Goal: Information Seeking & Learning: Learn about a topic

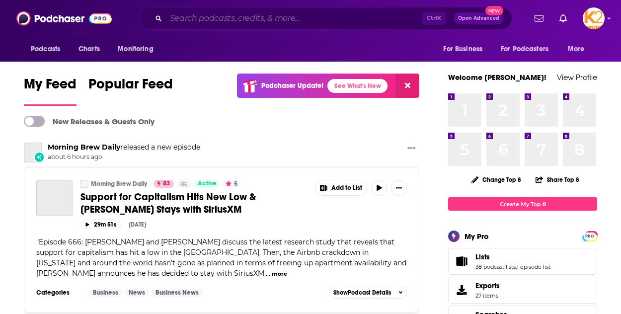
click at [192, 26] on input "Search podcasts, credits, & more..." at bounding box center [294, 18] width 256 height 16
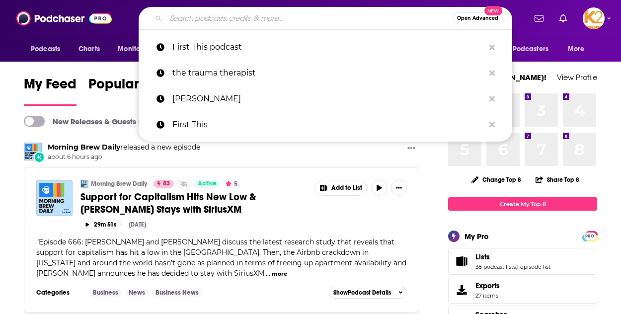
paste input "UNPACKING POSSIBILITY WITH [PERSON_NAME]"
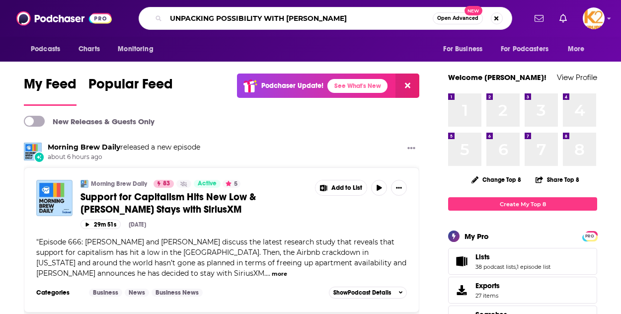
type input "UNPACKING POSSIBILITY WITH [PERSON_NAME]"
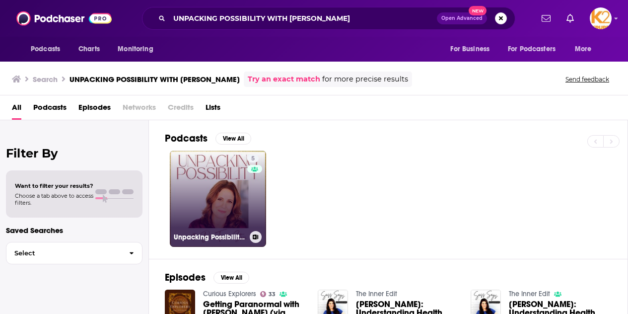
click at [231, 191] on link "5 Unpacking Possibility with [PERSON_NAME]" at bounding box center [218, 198] width 96 height 96
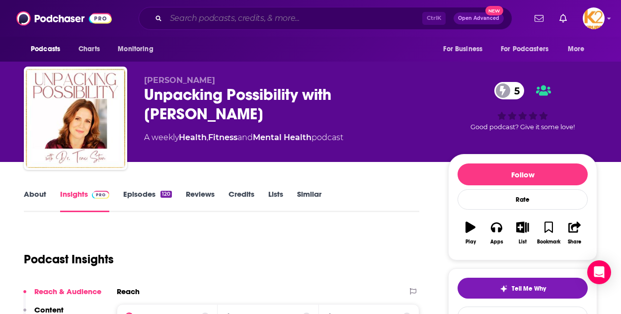
click at [231, 16] on input "Search podcasts, credits, & more..." at bounding box center [294, 18] width 256 height 16
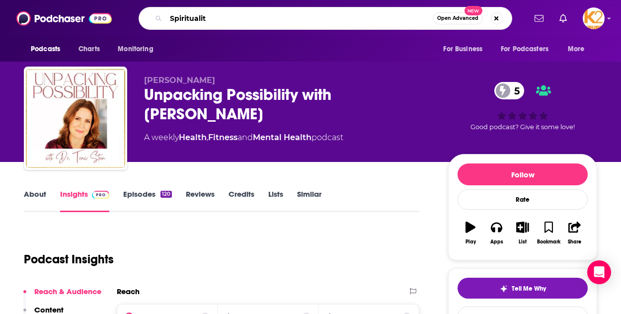
type input "Spirituality"
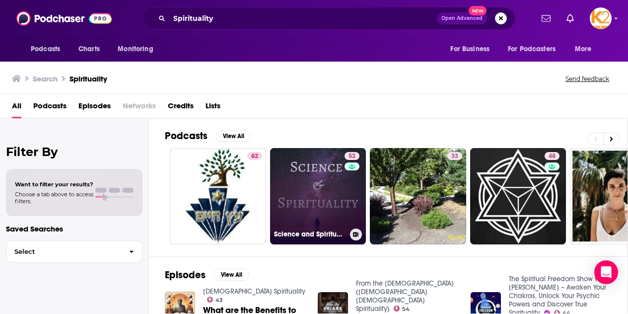
scroll to position [0, 0]
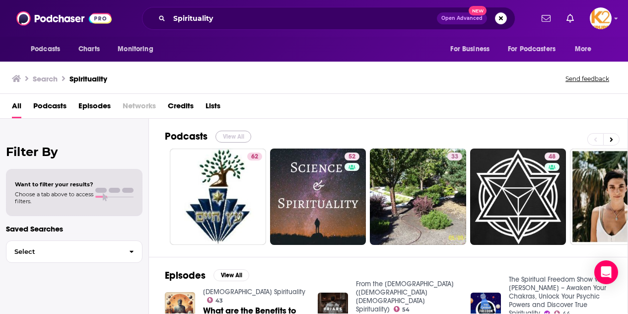
click at [230, 135] on button "View All" at bounding box center [234, 137] width 36 height 12
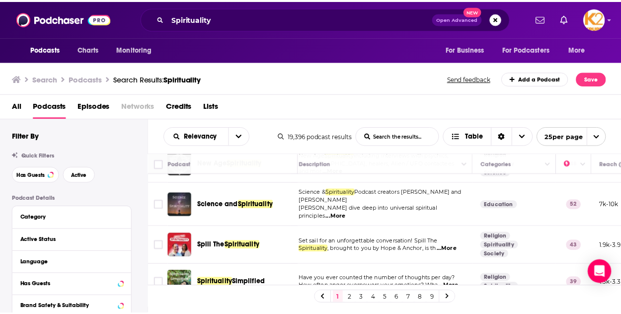
scroll to position [153, 0]
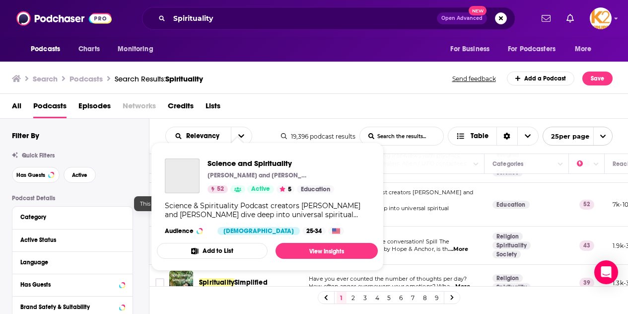
click at [265, 191] on span "Active" at bounding box center [260, 189] width 19 height 10
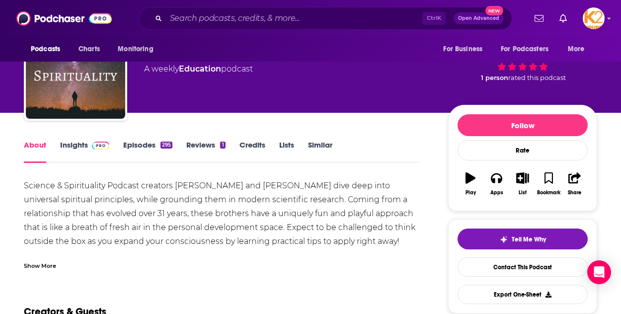
scroll to position [49, 0]
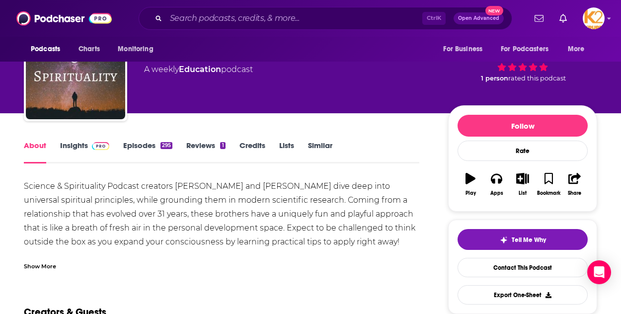
click at [82, 148] on link "Insights" at bounding box center [84, 152] width 49 height 23
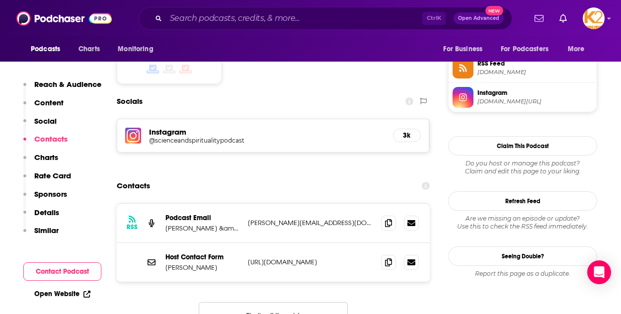
scroll to position [826, 0]
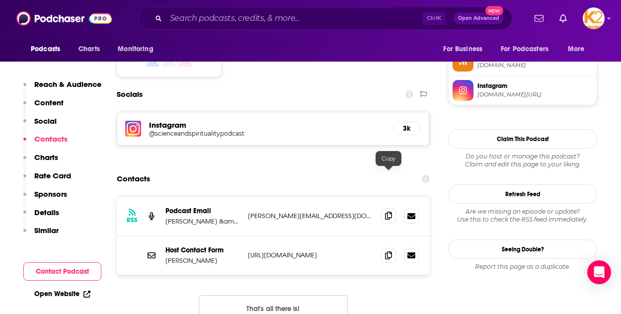
click at [385, 208] on span at bounding box center [388, 215] width 15 height 15
click at [392, 247] on span at bounding box center [388, 254] width 15 height 15
click at [387, 212] on icon at bounding box center [388, 216] width 7 height 8
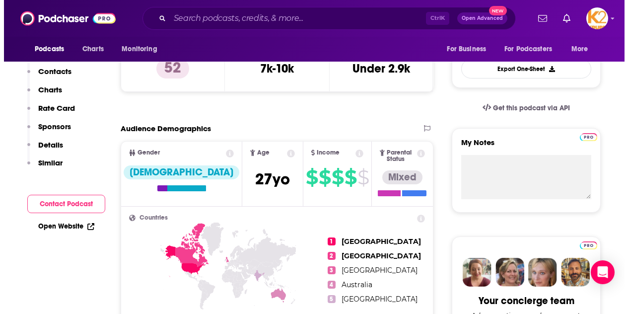
scroll to position [0, 0]
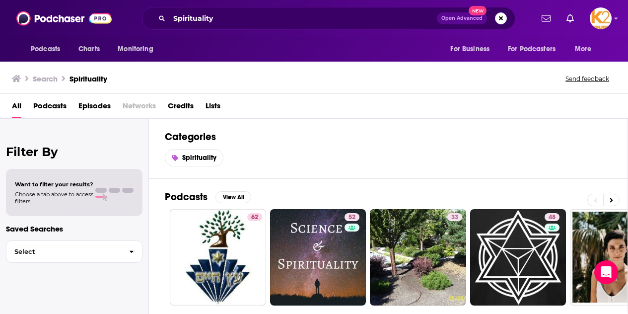
drag, startPoint x: 61, startPoint y: 102, endPoint x: 194, endPoint y: 9, distance: 162.7
click at [61, 102] on span "Podcasts" at bounding box center [49, 108] width 33 height 20
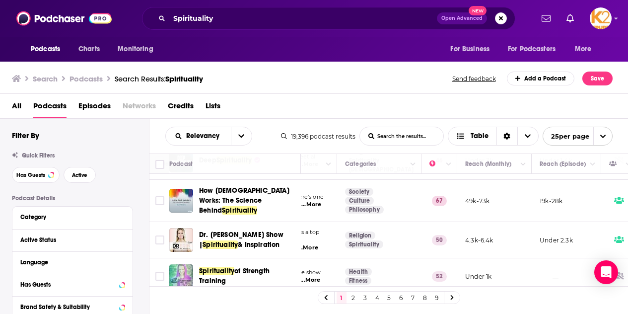
scroll to position [424, 148]
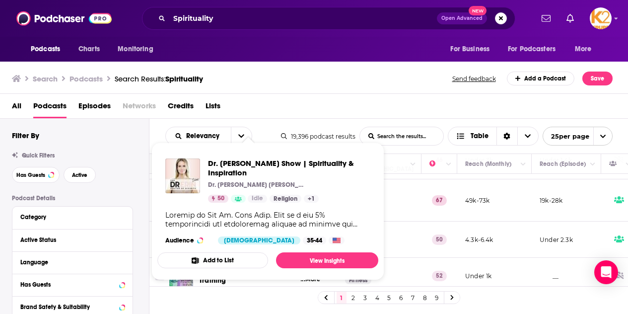
click at [367, 88] on div "Search Podcasts Search Results: Spirituality Send feedback Add a Podcast Save" at bounding box center [314, 77] width 629 height 34
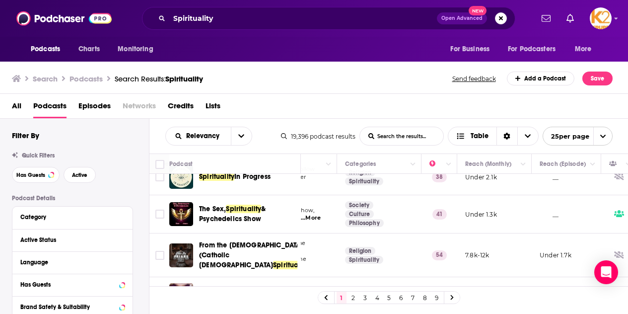
scroll to position [823, 148]
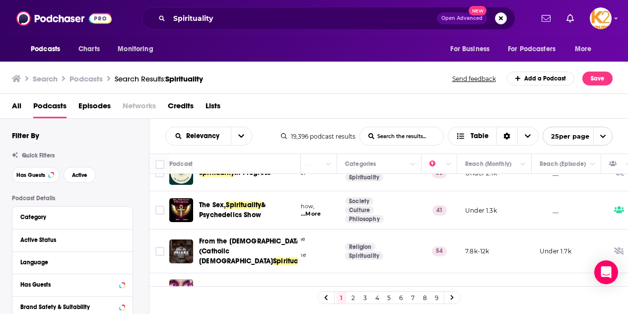
click at [354, 298] on link "2" at bounding box center [354, 298] width 10 height 12
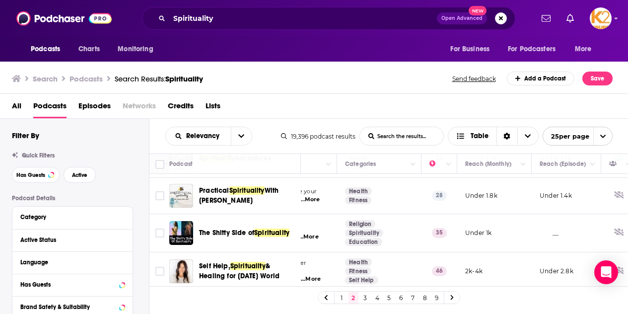
scroll to position [881, 148]
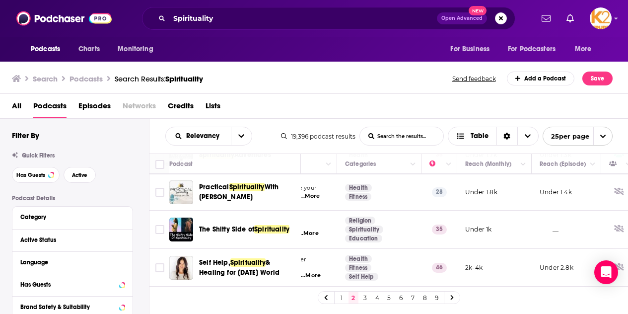
click at [365, 294] on link "3" at bounding box center [366, 298] width 10 height 12
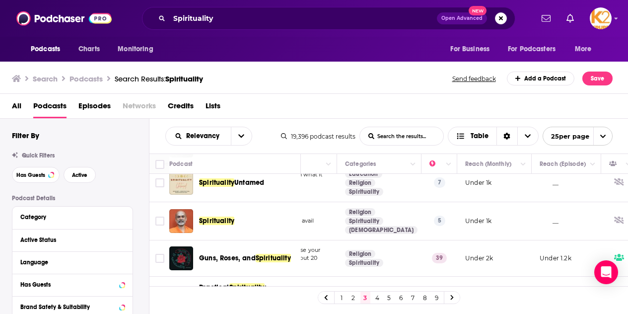
scroll to position [843, 148]
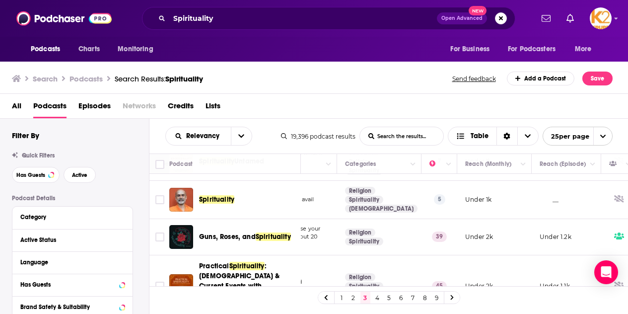
click at [376, 298] on link "4" at bounding box center [377, 298] width 10 height 12
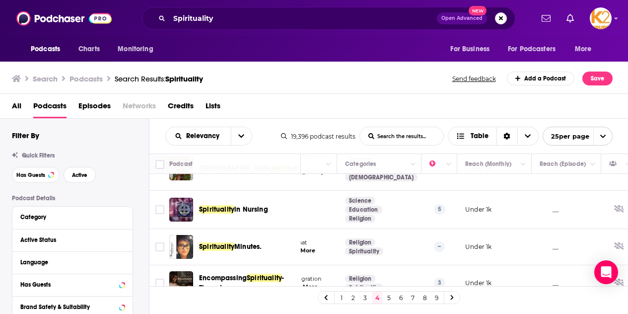
scroll to position [845, 148]
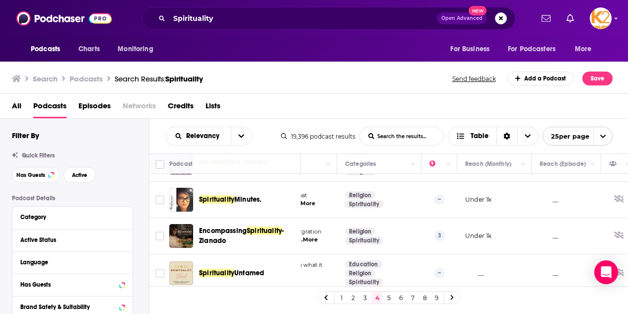
click at [388, 296] on link "5" at bounding box center [389, 298] width 10 height 12
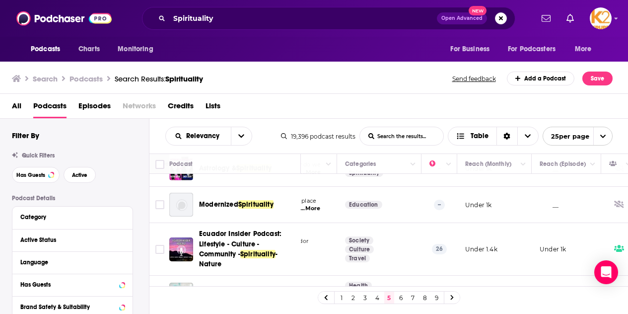
scroll to position [839, 148]
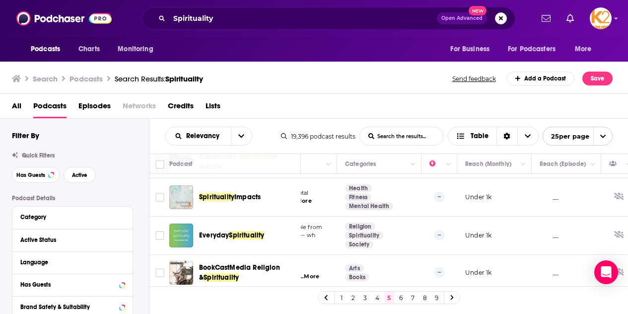
click at [400, 299] on link "6" at bounding box center [401, 298] width 10 height 12
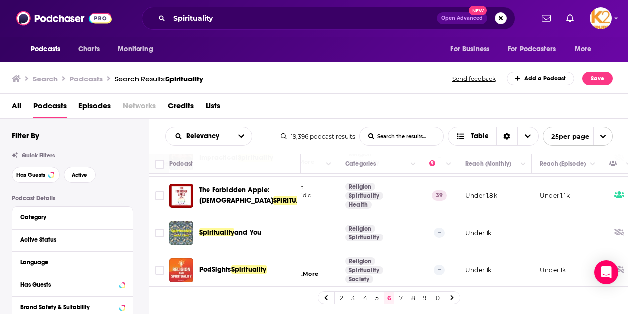
scroll to position [835, 148]
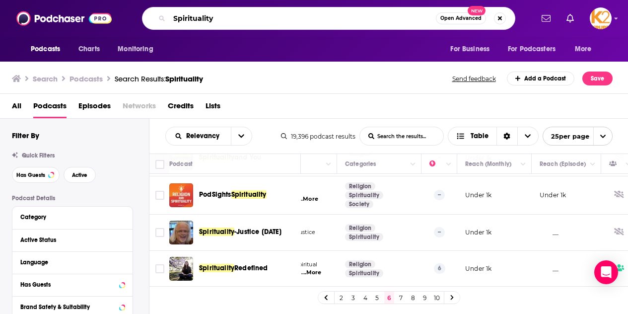
drag, startPoint x: 229, startPoint y: 19, endPoint x: 54, endPoint y: 20, distance: 174.8
click at [54, 20] on div "Podcasts Charts Monitoring Spirituality Open Advanced New For Business For Podc…" at bounding box center [314, 18] width 628 height 37
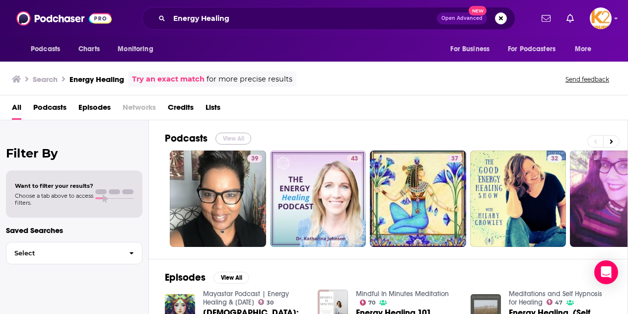
click at [236, 137] on button "View All" at bounding box center [234, 139] width 36 height 12
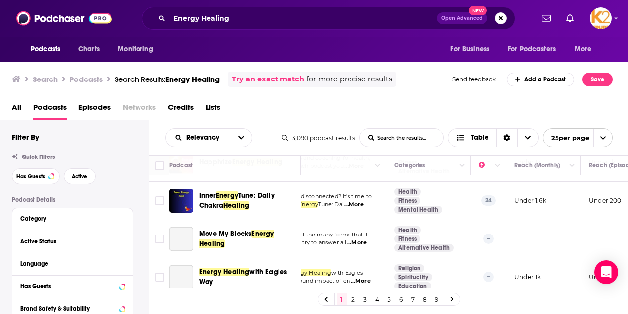
scroll to position [865, 98]
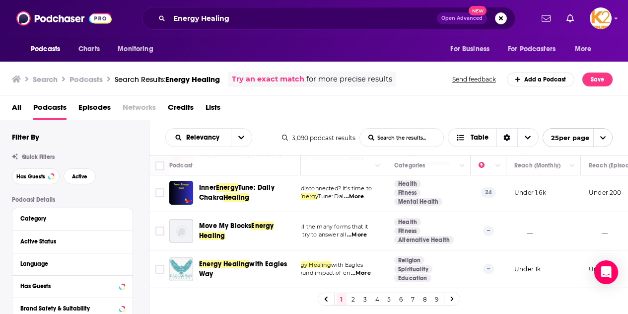
click at [349, 302] on link "2" at bounding box center [354, 299] width 10 height 12
click at [355, 299] on link "2" at bounding box center [354, 299] width 10 height 12
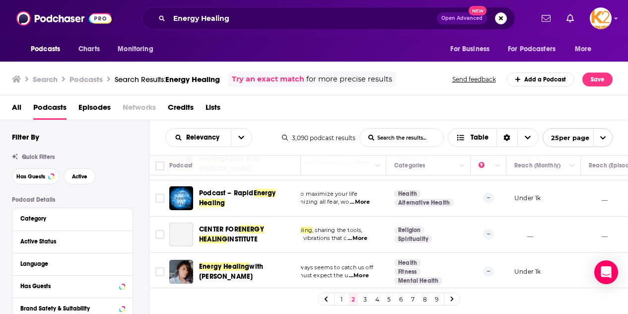
scroll to position [867, 98]
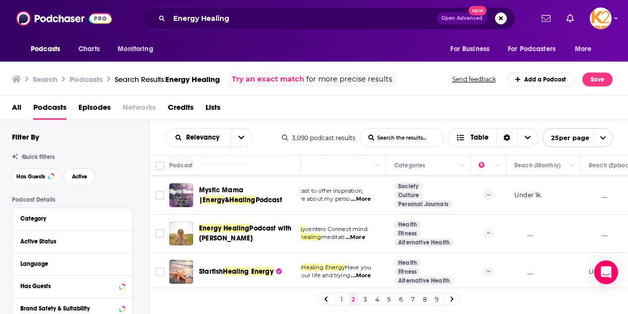
click at [367, 297] on link "3" at bounding box center [366, 299] width 10 height 12
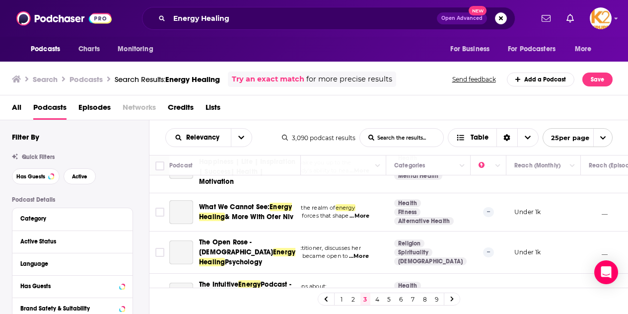
scroll to position [827, 98]
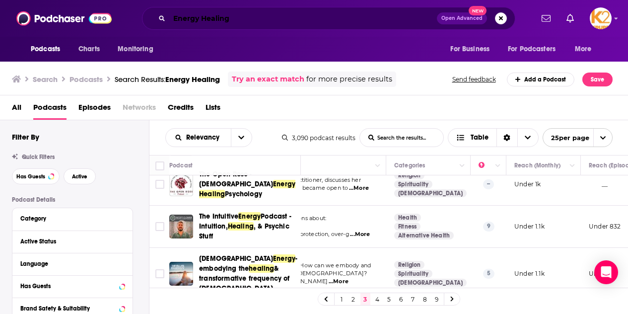
drag, startPoint x: 241, startPoint y: 18, endPoint x: 104, endPoint y: -11, distance: 140.2
click at [104, 0] on html "Podcasts Charts Monitoring Energy Healing Open Advanced New For Business For Po…" at bounding box center [314, 157] width 628 height 314
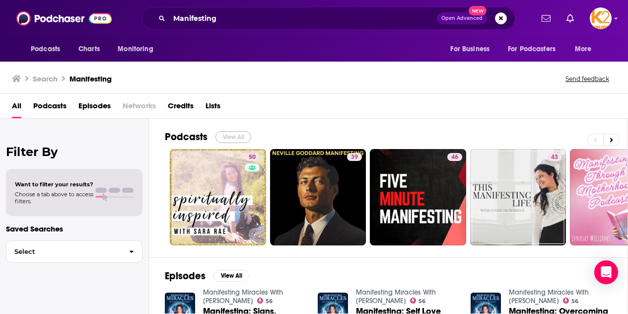
click at [230, 138] on button "View All" at bounding box center [234, 137] width 36 height 12
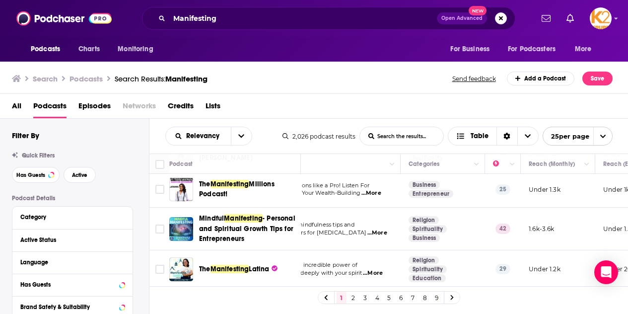
scroll to position [829, 84]
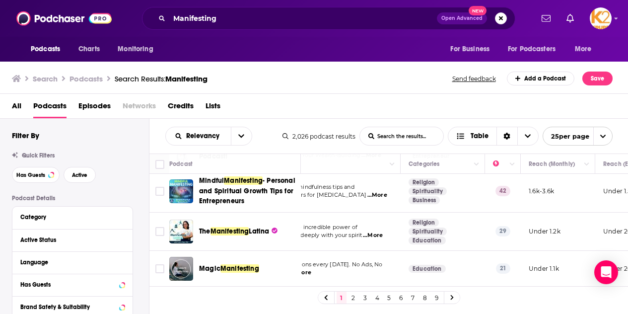
click at [353, 297] on link "2" at bounding box center [354, 298] width 10 height 12
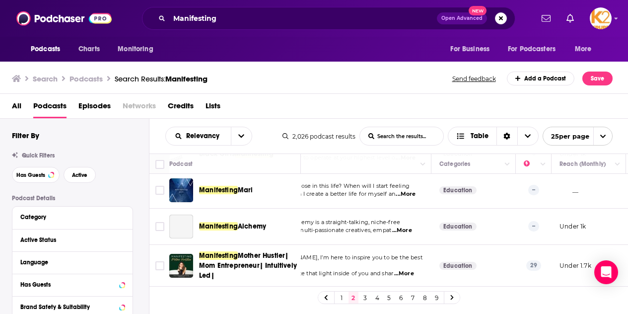
scroll to position [861, 53]
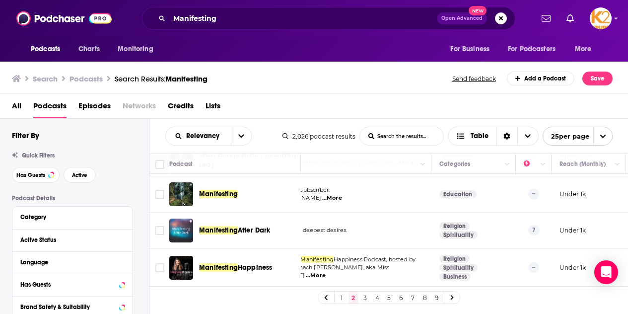
click at [364, 298] on link "3" at bounding box center [366, 298] width 10 height 12
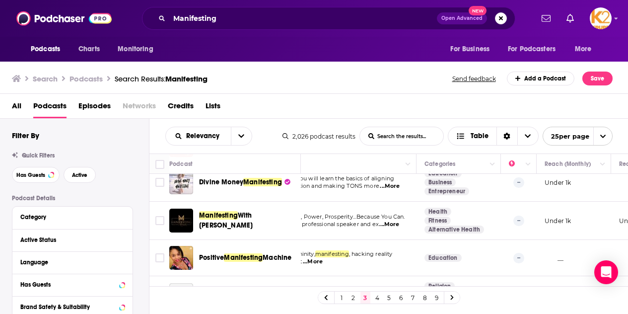
scroll to position [819, 68]
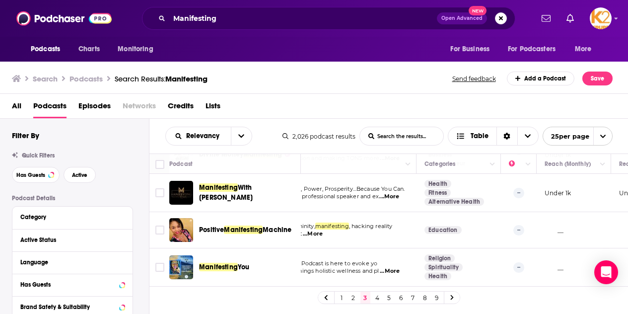
click at [378, 300] on link "4" at bounding box center [377, 298] width 10 height 12
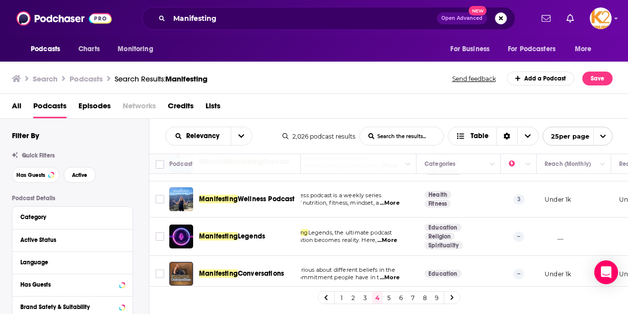
scroll to position [825, 68]
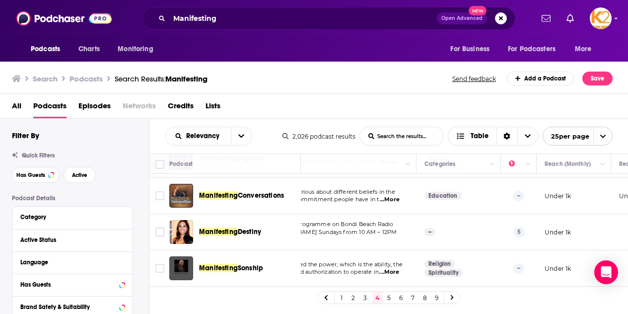
click at [387, 301] on link "5" at bounding box center [389, 298] width 10 height 12
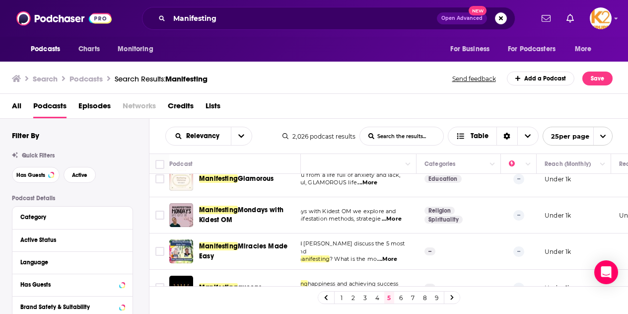
scroll to position [827, 68]
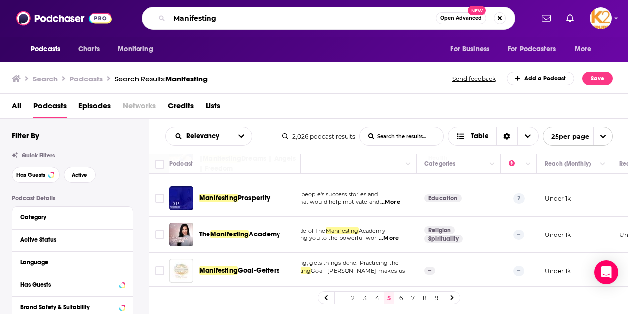
drag, startPoint x: 241, startPoint y: 13, endPoint x: 96, endPoint y: 4, distance: 145.3
click at [96, 4] on div "Podcasts Charts Monitoring Manifesting Open Advanced New For Business For Podca…" at bounding box center [314, 18] width 628 height 37
type input "Law of Attraction"
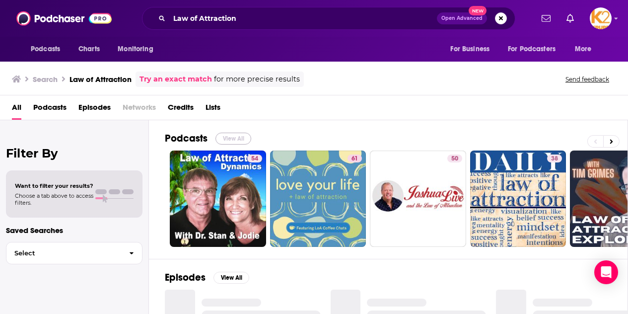
click at [231, 141] on button "View All" at bounding box center [234, 139] width 36 height 12
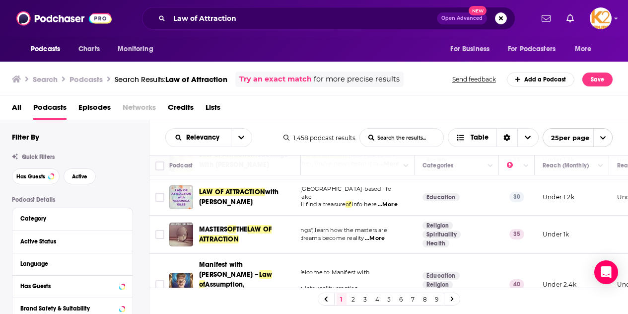
scroll to position [867, 70]
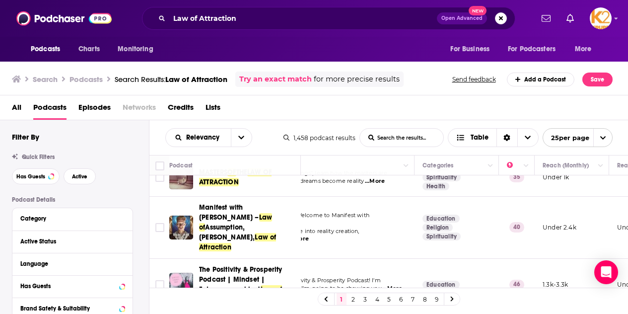
click at [352, 299] on link "2" at bounding box center [354, 299] width 10 height 12
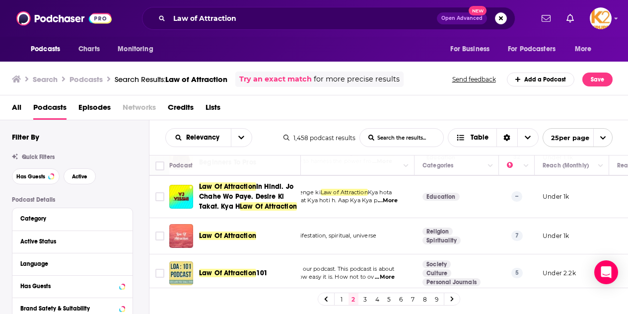
scroll to position [0, 70]
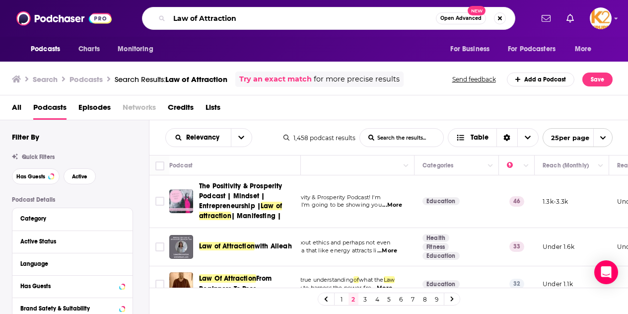
drag, startPoint x: 253, startPoint y: 15, endPoint x: 58, endPoint y: -13, distance: 197.2
click at [58, 0] on html "Podcasts Charts Monitoring Law of Attraction Open Advanced New For Business For…" at bounding box center [314, 157] width 628 height 314
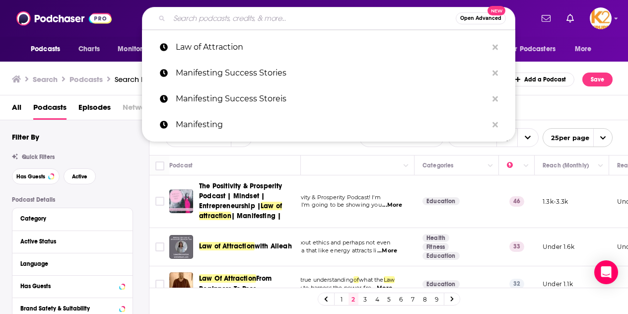
type input "A"
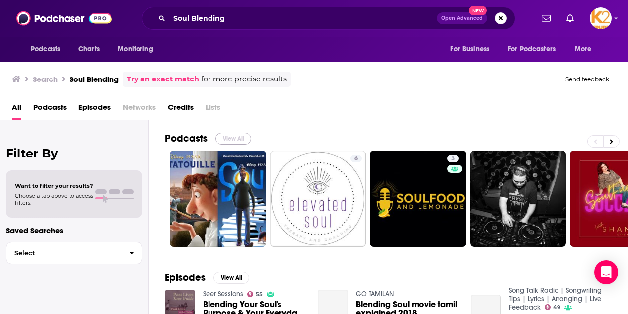
click at [230, 138] on button "View All" at bounding box center [234, 139] width 36 height 12
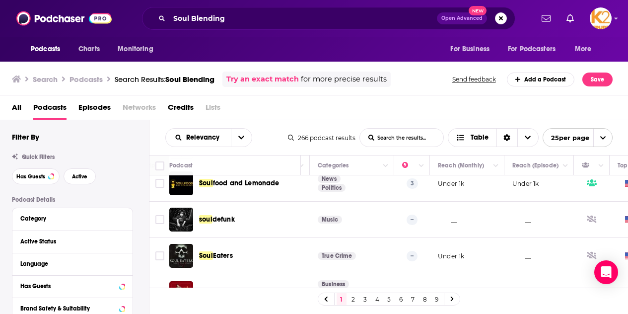
scroll to position [0, 175]
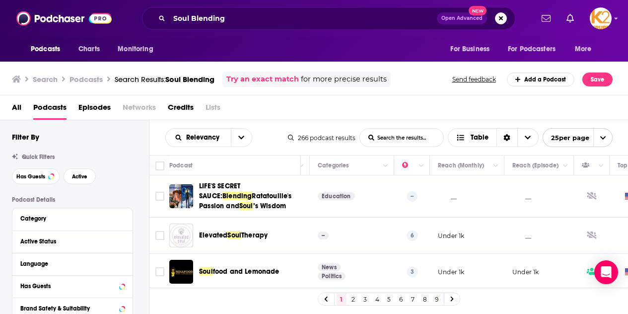
click at [352, 297] on link "2" at bounding box center [354, 299] width 10 height 12
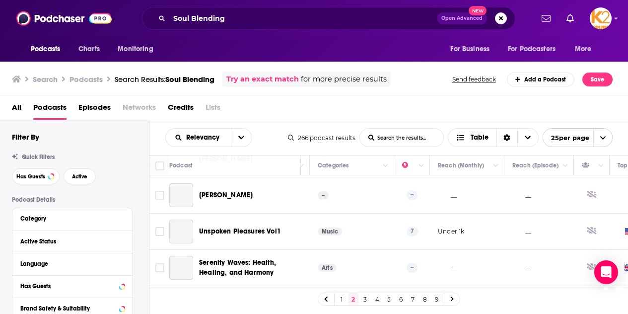
scroll to position [855, 175]
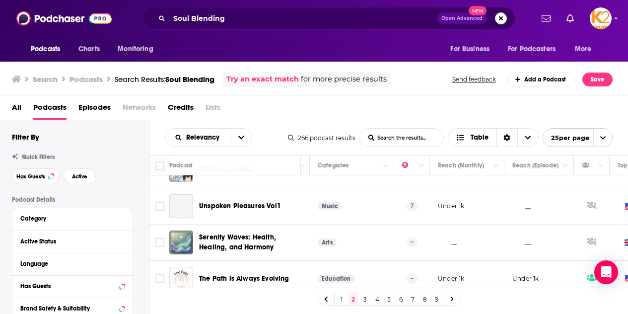
click at [365, 302] on link "3" at bounding box center [366, 299] width 10 height 12
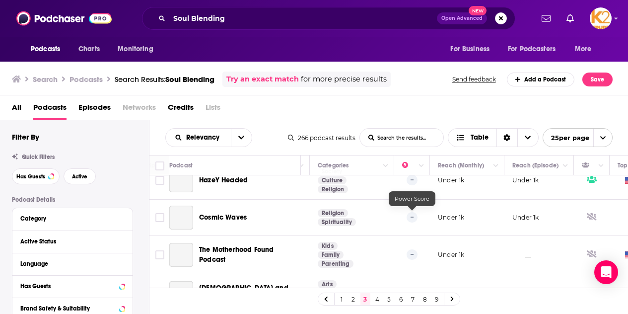
scroll to position [829, 175]
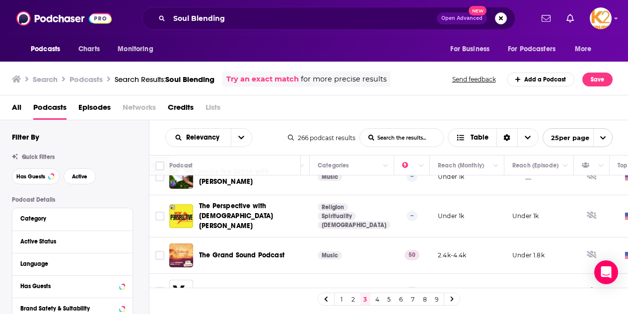
click at [375, 297] on link "4" at bounding box center [377, 299] width 10 height 12
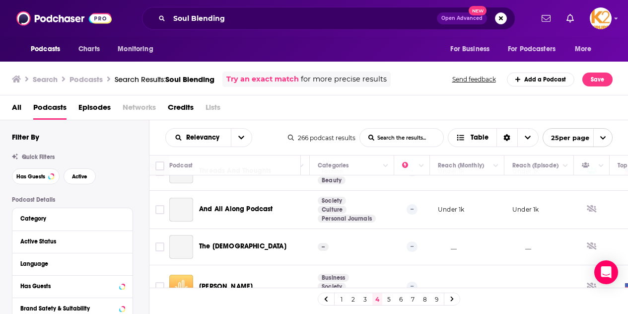
scroll to position [825, 175]
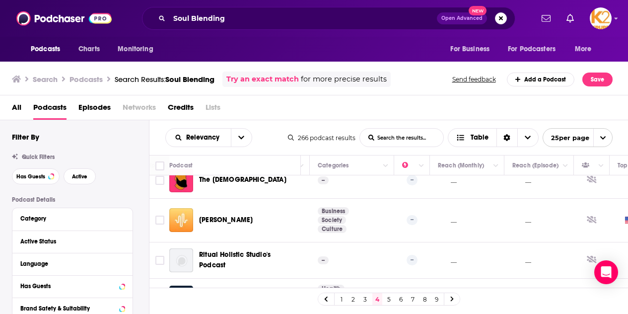
click at [385, 298] on link "5" at bounding box center [389, 299] width 10 height 12
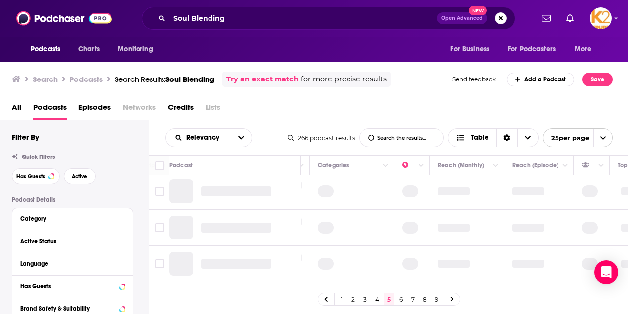
scroll to position [0, 175]
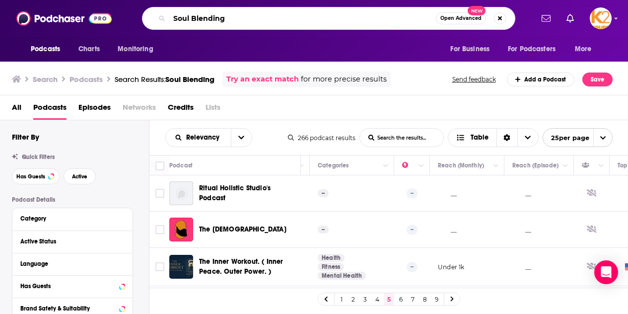
drag, startPoint x: 231, startPoint y: 19, endPoint x: 87, endPoint y: -1, distance: 145.5
click at [87, 0] on html "Podcasts Charts Monitoring Soul Blending Open Advanced New For Business For Pod…" at bounding box center [314, 157] width 628 height 314
type input "Gaia"
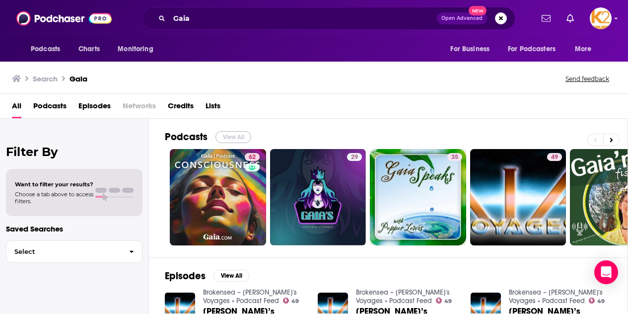
click at [242, 134] on button "View All" at bounding box center [234, 137] width 36 height 12
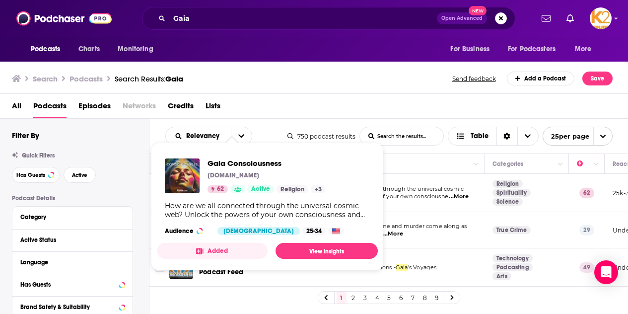
drag, startPoint x: 274, startPoint y: 193, endPoint x: 198, endPoint y: 190, distance: 75.5
click at [198, 190] on div "Podcasts Charts Monitoring Gaia Open Advanced New For Business For Podcasters M…" at bounding box center [314, 157] width 628 height 314
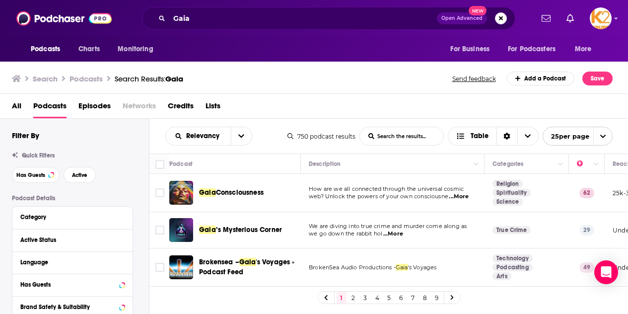
click at [337, 84] on div "Search Podcasts Search Results: Gaia Send feedback Add a Podcast Save" at bounding box center [312, 79] width 601 height 14
click at [231, 194] on span "Consciousness" at bounding box center [240, 192] width 48 height 8
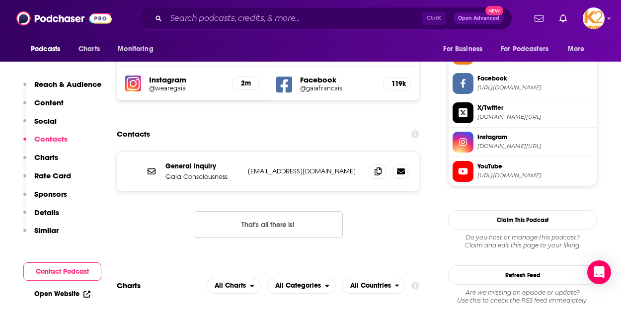
scroll to position [907, 0]
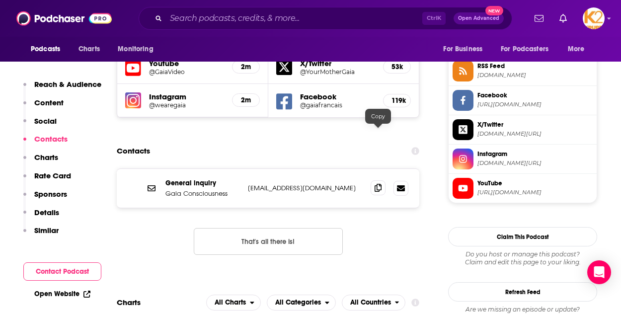
click at [375, 184] on icon at bounding box center [377, 188] width 7 height 8
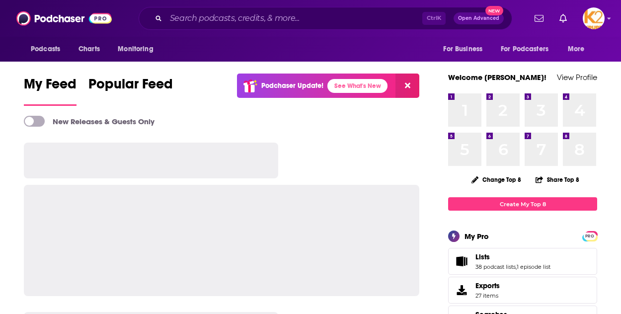
click at [200, 33] on div "Podcasts Charts Monitoring Ctrl K Open Advanced New For Business For Podcasters…" at bounding box center [310, 18] width 621 height 37
click at [185, 21] on input "Search podcasts, credits, & more..." at bounding box center [294, 18] width 256 height 16
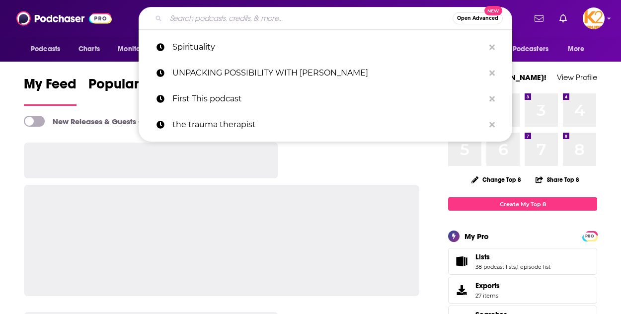
type input "s"
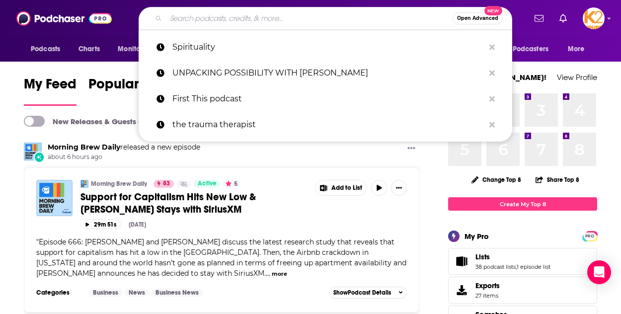
click at [213, 17] on input "Search podcasts, credits, & more..." at bounding box center [309, 18] width 287 height 16
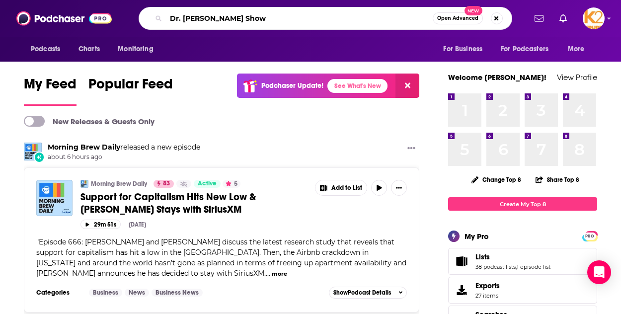
type input "Dr. Erin Show"
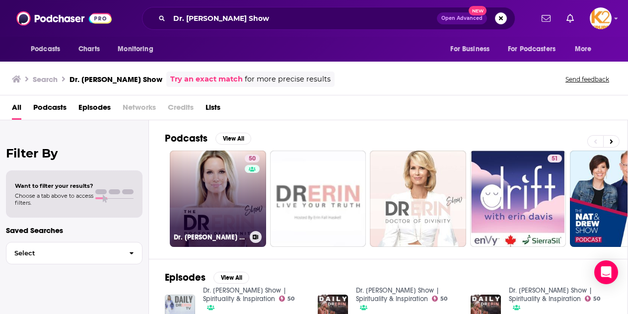
click at [233, 194] on link "50 Dr. Erin Show | Spirituality & Inspiration" at bounding box center [218, 198] width 96 height 96
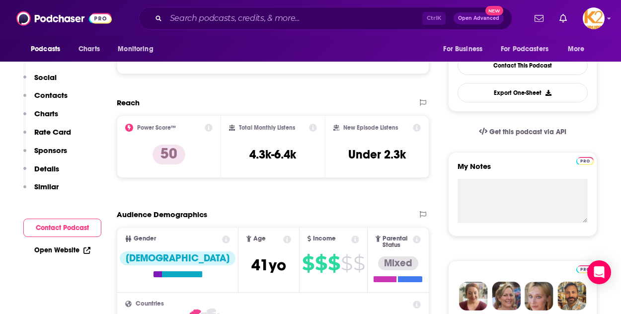
scroll to position [102, 0]
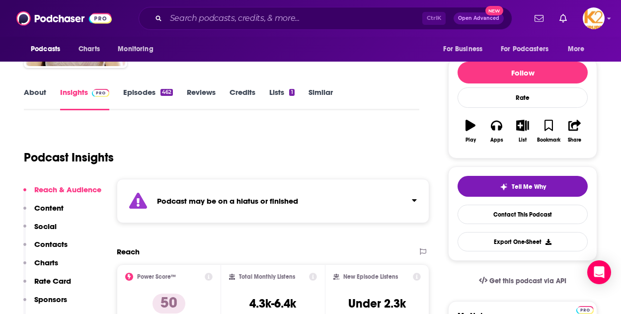
click at [152, 95] on link "Episodes 462" at bounding box center [148, 98] width 50 height 23
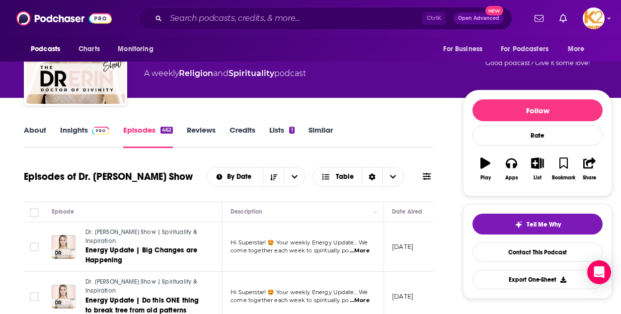
scroll to position [63, 0]
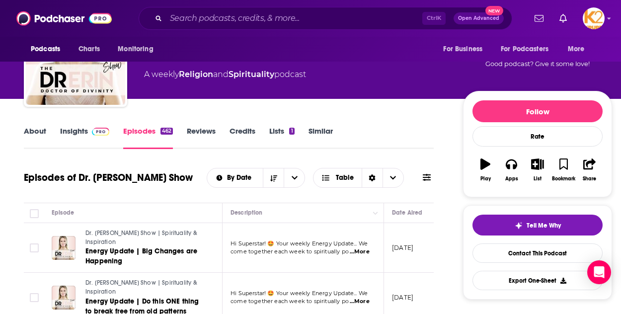
click at [77, 133] on link "Insights" at bounding box center [84, 137] width 49 height 23
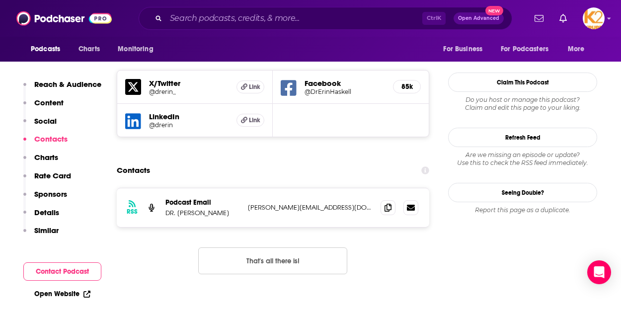
scroll to position [940, 0]
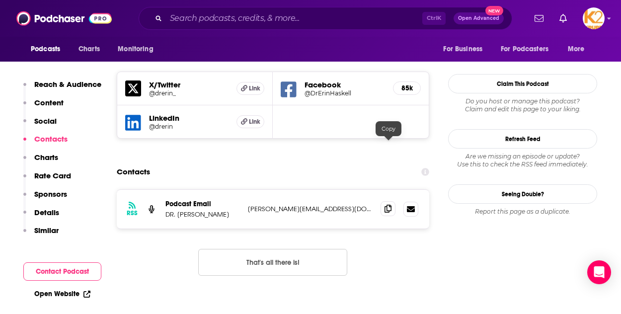
click at [391, 205] on icon at bounding box center [387, 209] width 7 height 8
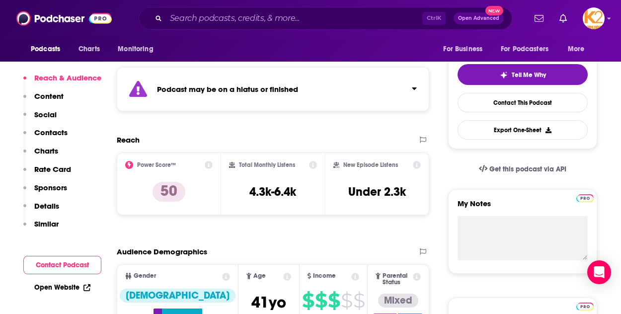
scroll to position [0, 0]
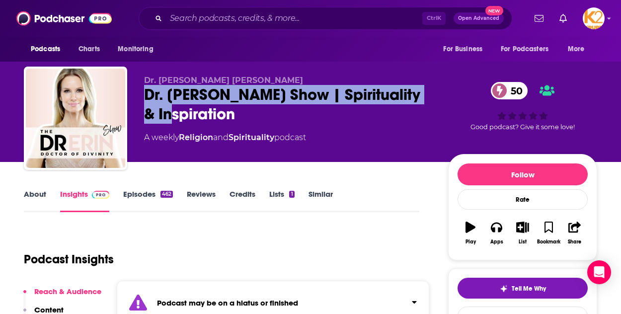
drag, startPoint x: 239, startPoint y: 114, endPoint x: 132, endPoint y: 93, distance: 109.3
click at [132, 93] on div "Dr. Erin Fall Haskell D.D. Dr. Erin Show | Spirituality & Inspiration 50 A week…" at bounding box center [310, 120] width 573 height 107
copy h2 "Dr. [PERSON_NAME] Show | Spirituality & Inspiration"
click at [187, 24] on input "Search podcasts, credits, & more..." at bounding box center [294, 18] width 256 height 16
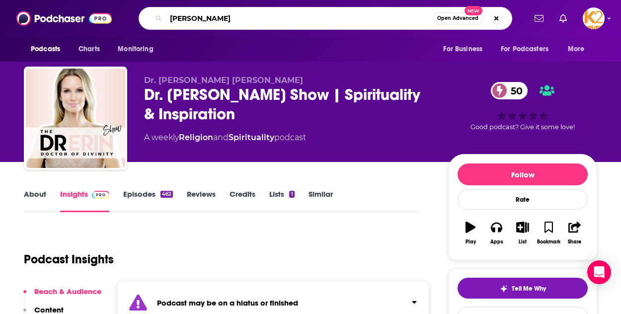
type input "Canny Crystals"
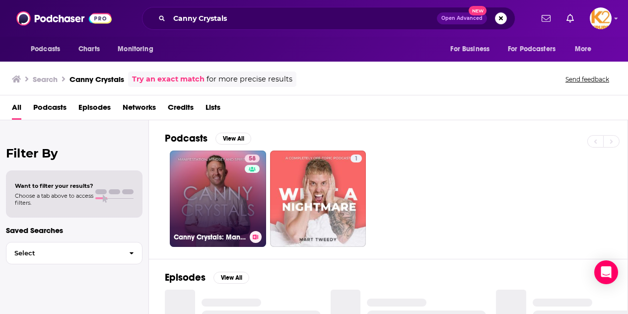
click at [217, 197] on link "58 Canny Crystals: Manifestation, mindset and spirituality, with Mart Tweedy" at bounding box center [218, 198] width 96 height 96
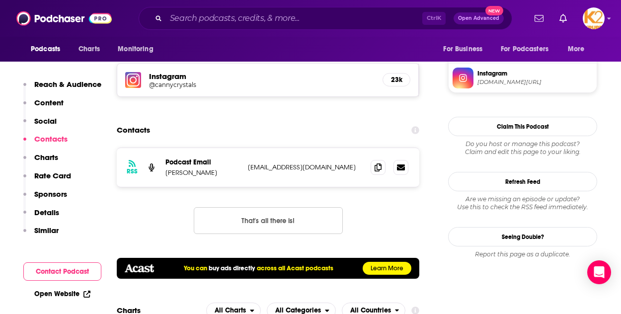
scroll to position [930, 0]
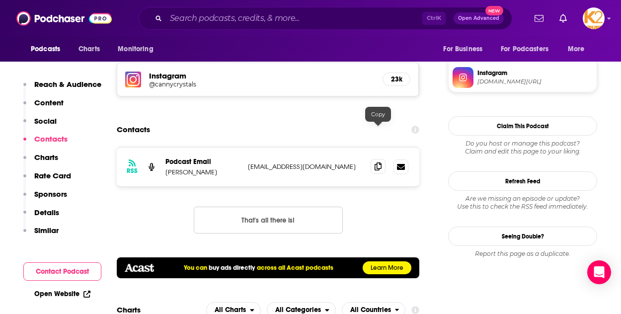
click at [377, 162] on icon at bounding box center [377, 166] width 7 height 8
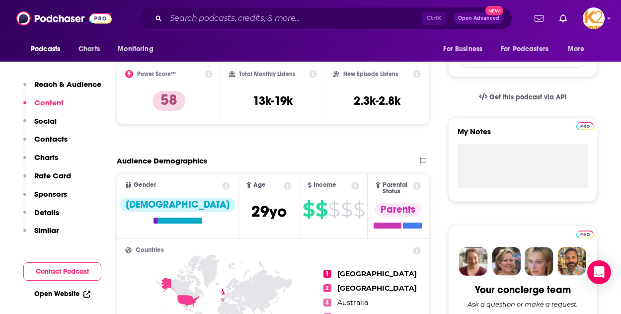
scroll to position [0, 0]
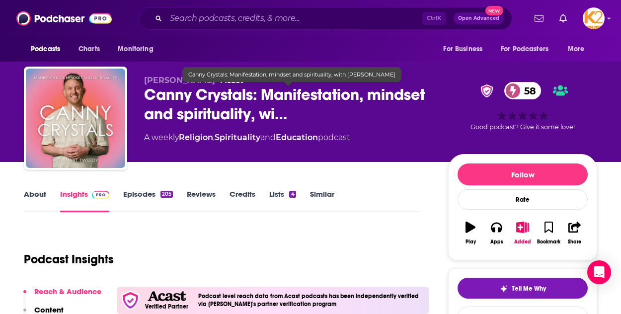
click at [276, 97] on span "Canny Crystals: Manifestation, mindset and spirituality, wi…" at bounding box center [288, 104] width 288 height 39
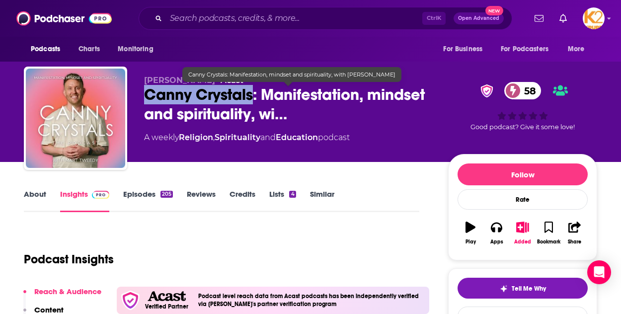
drag, startPoint x: 253, startPoint y: 91, endPoint x: 136, endPoint y: 87, distance: 116.8
click at [136, 87] on div "Mart Tweedy • Acast Canny Crystals: Manifestation, mindset and spirituality, wi…" at bounding box center [310, 120] width 573 height 107
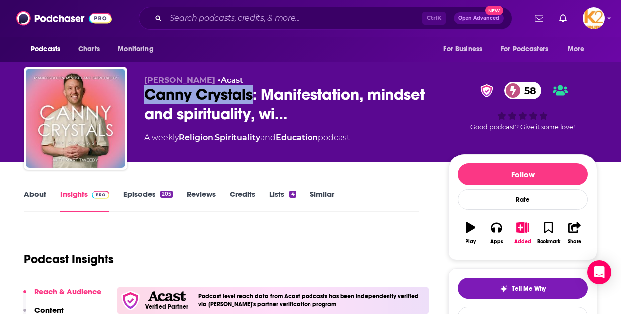
copy h2 "Canny Crystals"
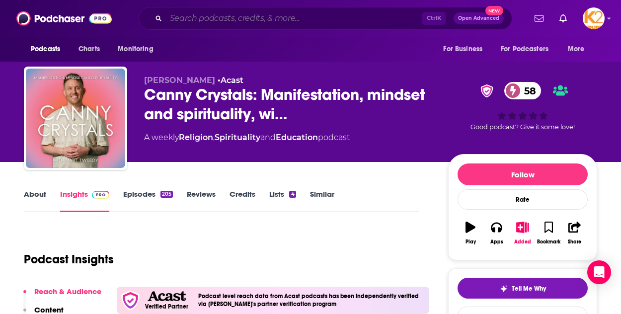
click at [208, 17] on input "Search podcasts, credits, & more..." at bounding box center [294, 18] width 256 height 16
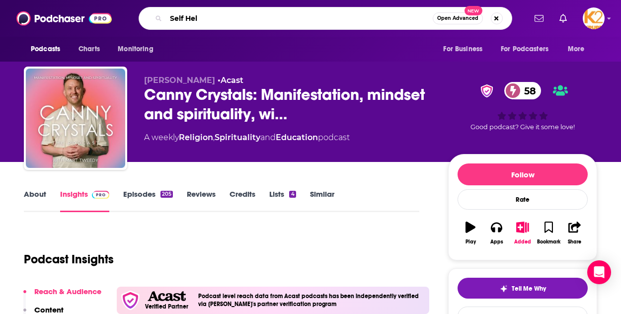
type input "Self Help"
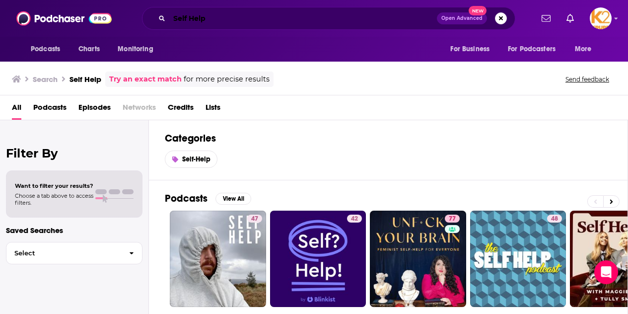
click at [223, 11] on input "Self Help" at bounding box center [303, 18] width 268 height 16
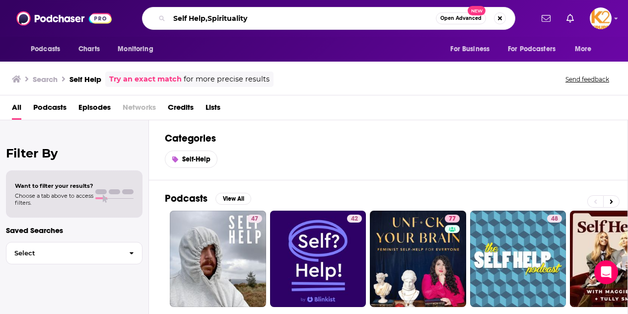
type input "Self Help,Spirituality"
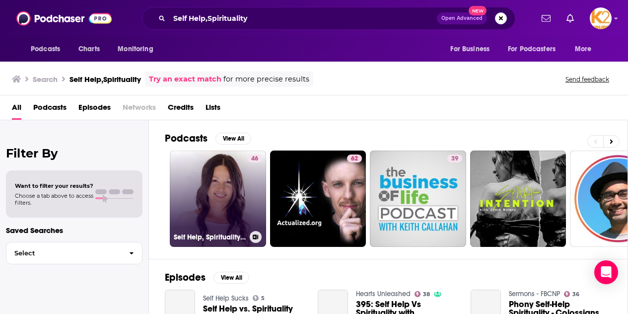
click at [242, 186] on link "46 Self Help, Spirituality & Healing for Today's World" at bounding box center [218, 198] width 96 height 96
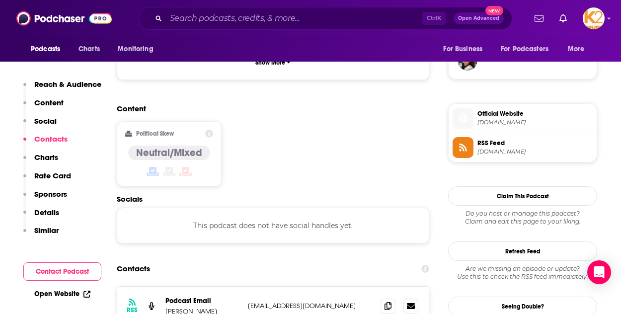
scroll to position [765, 0]
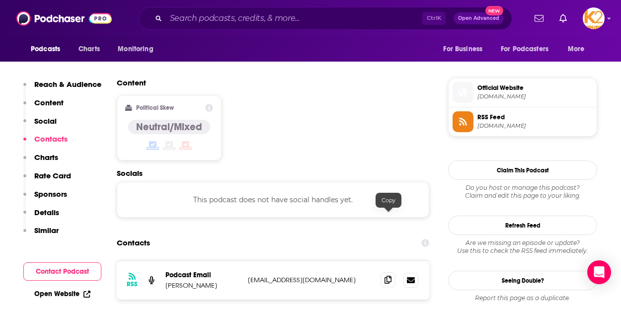
click at [388, 276] on icon at bounding box center [387, 280] width 7 height 8
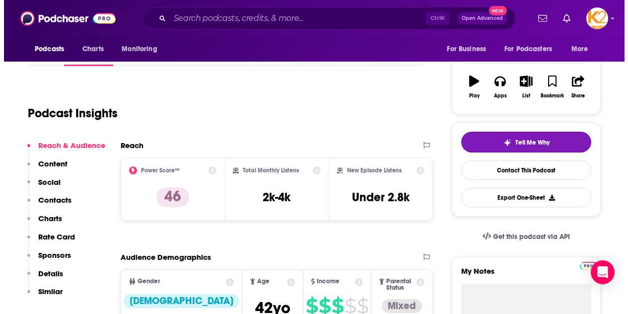
scroll to position [0, 0]
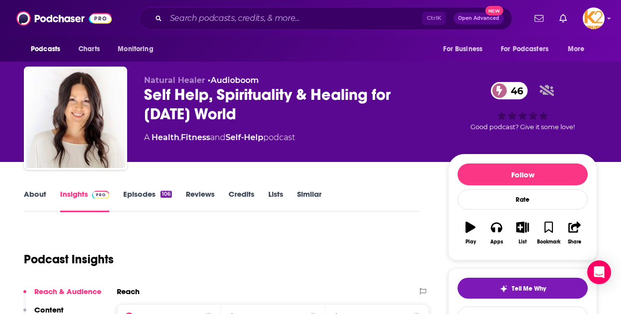
drag, startPoint x: 262, startPoint y: 111, endPoint x: 125, endPoint y: 96, distance: 137.4
click at [125, 96] on div "Natural Healer • Audioboom Self Help, Spirituality & Healing for Today's World …" at bounding box center [310, 120] width 573 height 107
click at [202, 96] on div "Self Help, Spirituality & Healing for Today's World 46" at bounding box center [288, 104] width 288 height 39
drag, startPoint x: 251, startPoint y: 112, endPoint x: 142, endPoint y: 95, distance: 110.0
click at [142, 95] on div "Natural Healer • Audioboom Self Help, Spirituality & Healing for Today's World …" at bounding box center [310, 120] width 573 height 107
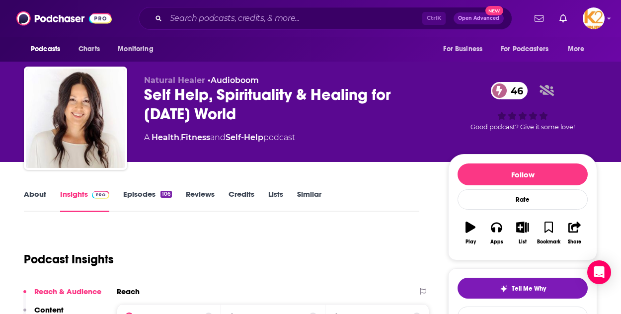
copy h2 "Self Help, Spirituality & Healing for Today's World"
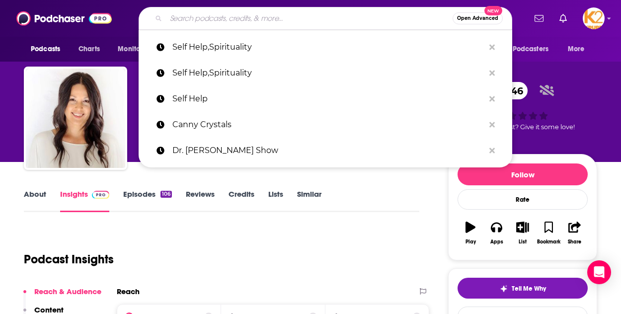
click at [248, 20] on input "Search podcasts, credits, & more..." at bounding box center [309, 18] width 287 height 16
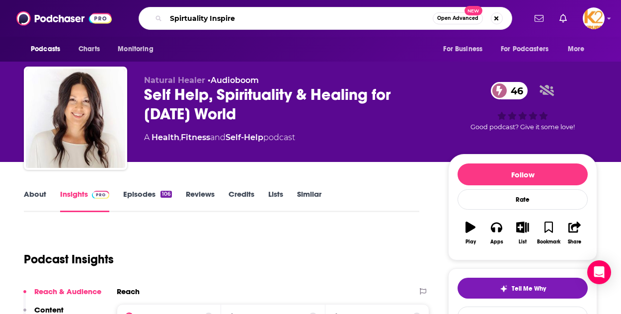
type input "Spirtuality Inspired"
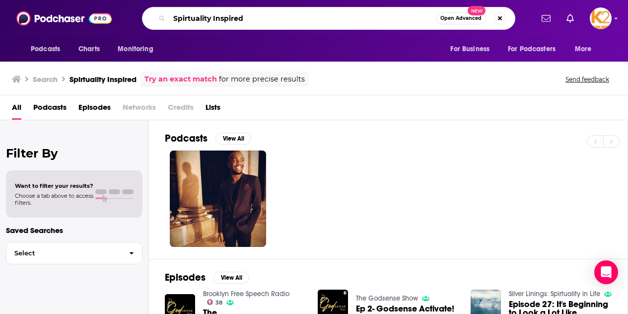
drag, startPoint x: 263, startPoint y: 24, endPoint x: 80, endPoint y: 3, distance: 184.4
click at [80, 3] on div "Podcasts Charts Monitoring Spirtuality Inspired Open Advanced New For Business …" at bounding box center [314, 18] width 628 height 37
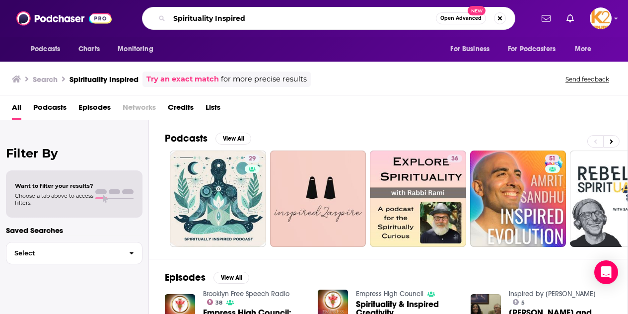
click at [260, 22] on input "Spirituality Inspired" at bounding box center [302, 18] width 267 height 16
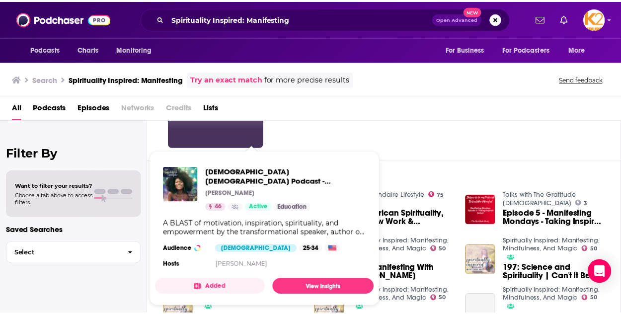
scroll to position [96, 0]
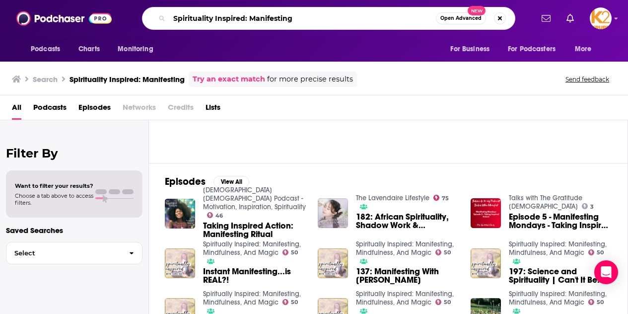
drag, startPoint x: 329, startPoint y: 20, endPoint x: 61, endPoint y: -8, distance: 269.6
click at [61, 0] on html "Podcasts Charts Monitoring Spirituality Inspired: Manifesting Open Advanced New…" at bounding box center [314, 157] width 628 height 314
type input "Manifesting through Motherhood"
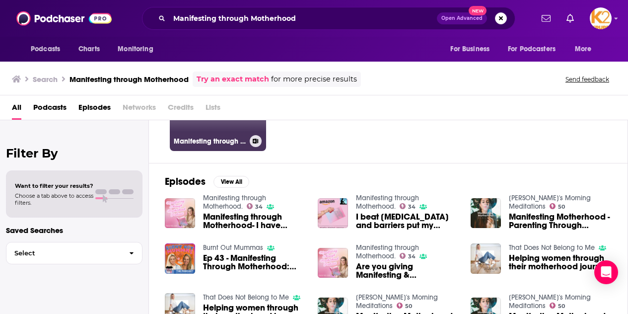
click at [195, 133] on link "34 Manifesting through Motherhood." at bounding box center [218, 103] width 96 height 96
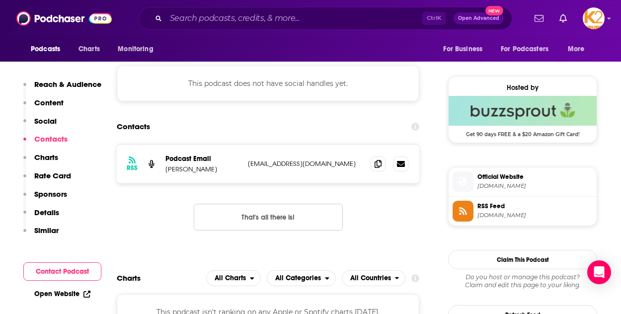
scroll to position [688, 0]
click at [382, 162] on span at bounding box center [377, 162] width 15 height 15
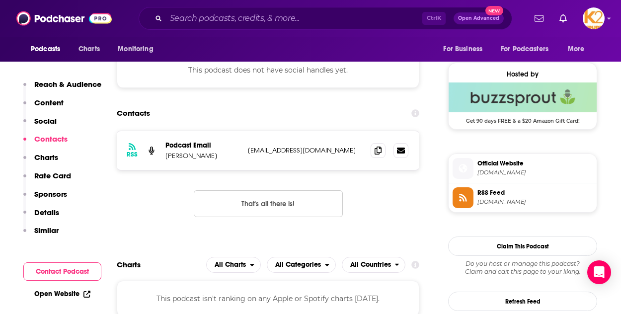
scroll to position [700, 0]
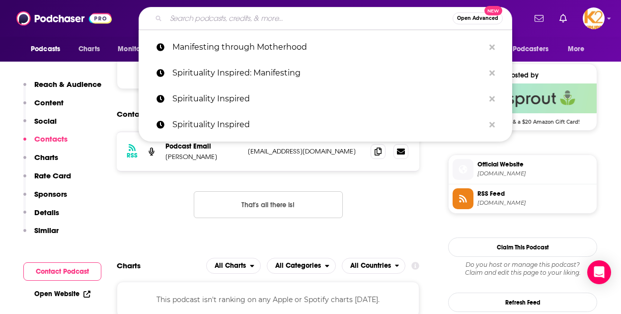
click at [239, 20] on input "Search podcasts, credits, & more..." at bounding box center [309, 18] width 287 height 16
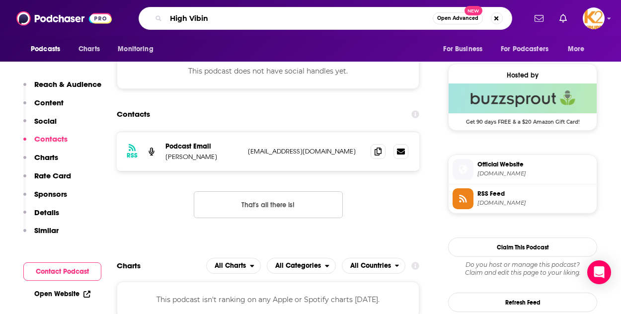
type input "High Vibin'"
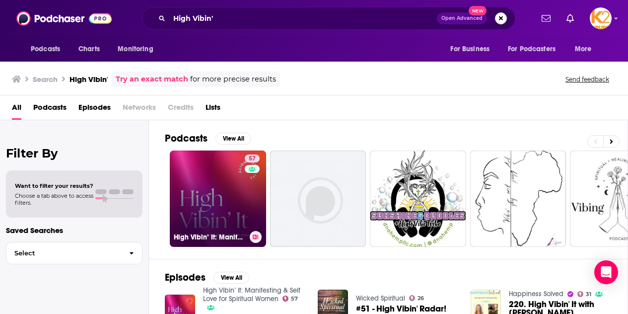
click at [223, 185] on link "57 High Vibin’ It: Manifesting & Self Love for Spiritual Women" at bounding box center [218, 198] width 96 height 96
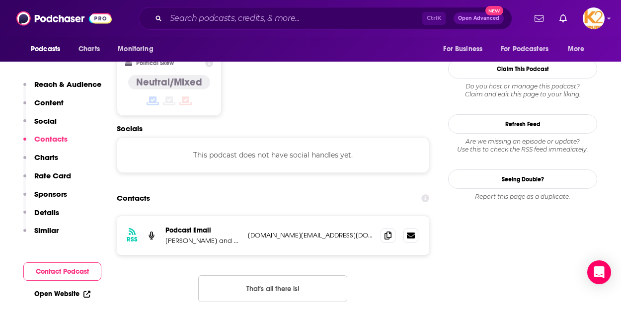
scroll to position [788, 0]
click at [389, 230] on icon at bounding box center [387, 234] width 7 height 8
click at [195, 225] on p "Podcast Email" at bounding box center [202, 229] width 74 height 8
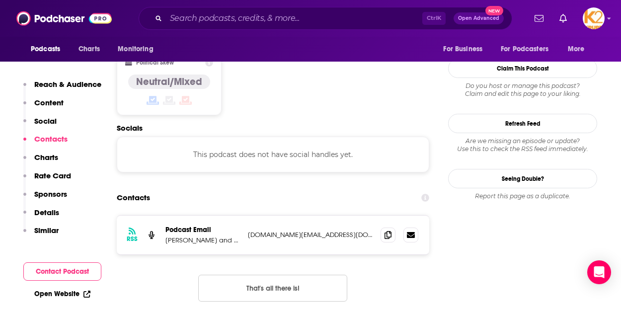
click at [237, 236] on p "Lynnsey Robinson and Kelsey Aida" at bounding box center [202, 240] width 74 height 8
click at [234, 236] on p "Lynnsey Robinson and Kelsey Aida" at bounding box center [202, 240] width 74 height 8
click at [412, 231] on icon at bounding box center [411, 234] width 8 height 6
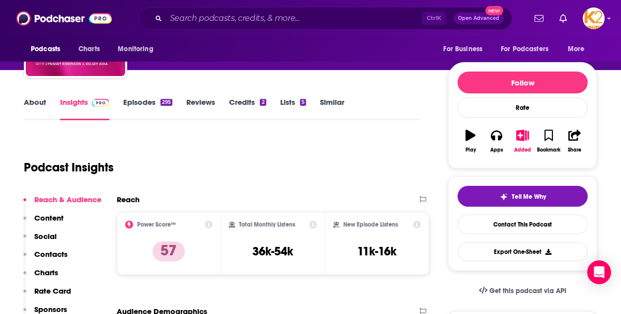
scroll to position [0, 0]
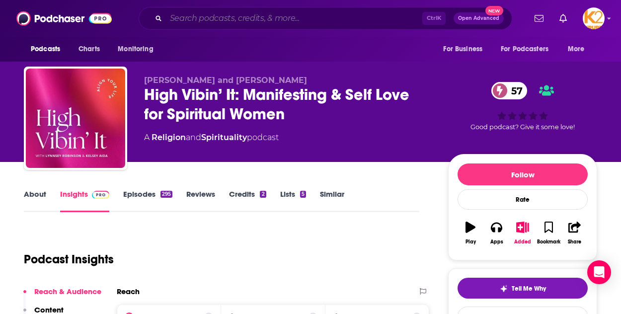
click at [199, 21] on input "Search podcasts, credits, & more..." at bounding box center [294, 18] width 256 height 16
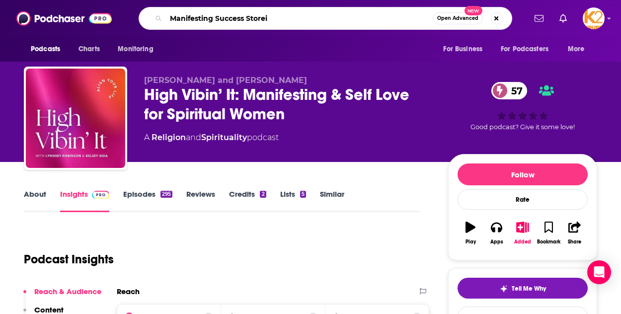
type input "Manifesting Success Storeis"
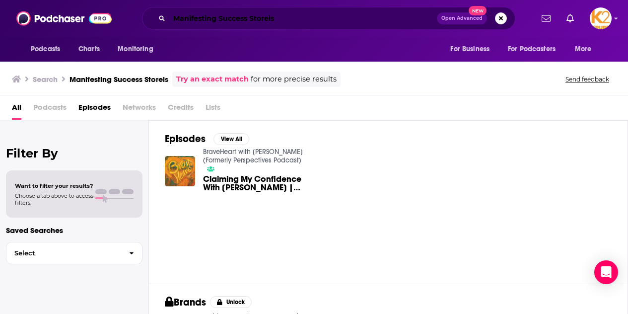
click at [297, 19] on input "Manifesting Success Storeis" at bounding box center [303, 18] width 268 height 16
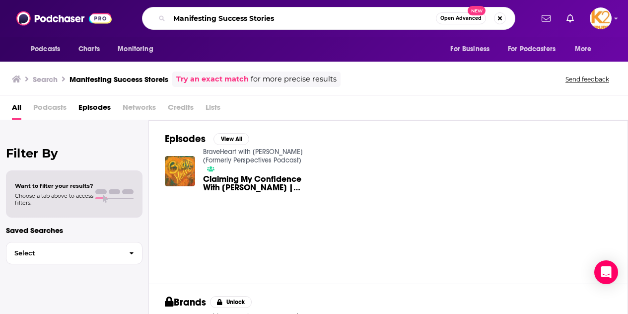
type input "Manifesting Success Stories"
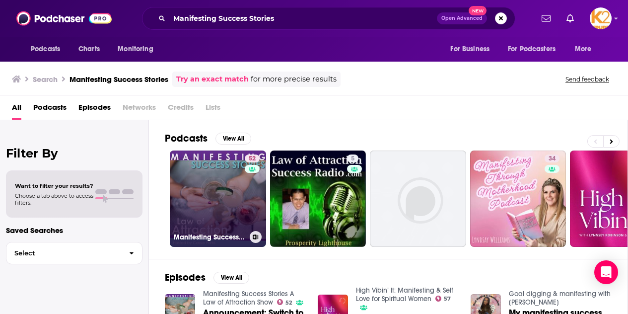
click at [224, 234] on h3 "Manifesting Success Stories A Law of Attraction Show" at bounding box center [210, 237] width 72 height 8
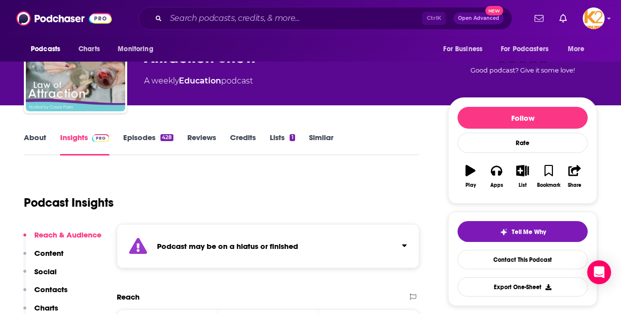
scroll to position [54, 0]
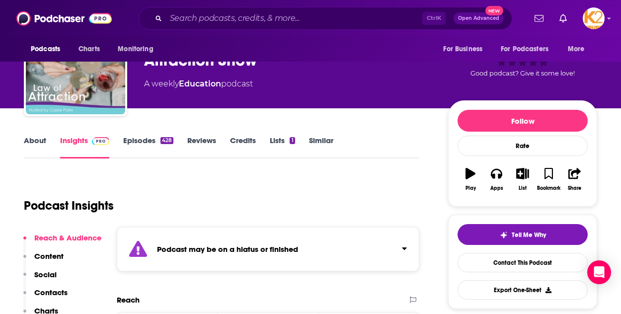
click at [137, 144] on link "Episodes 428" at bounding box center [148, 147] width 50 height 23
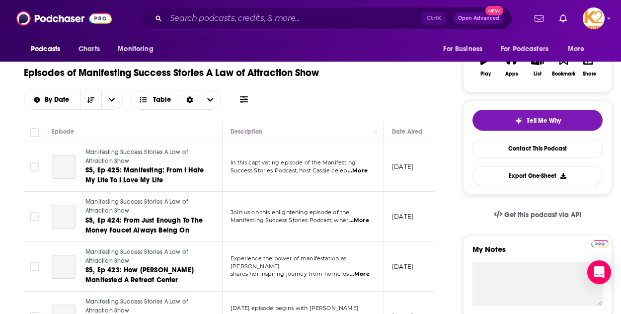
scroll to position [168, 0]
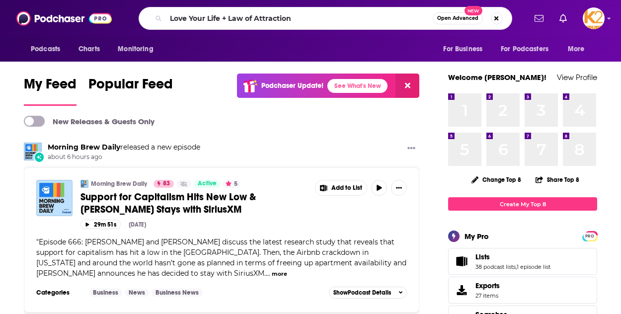
type input "Love Your Life + Law of Attraction"
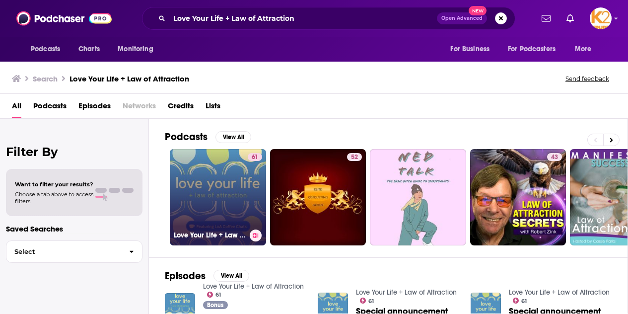
click at [237, 179] on link "61 Love Your Life + Law of Attraction" at bounding box center [218, 197] width 96 height 96
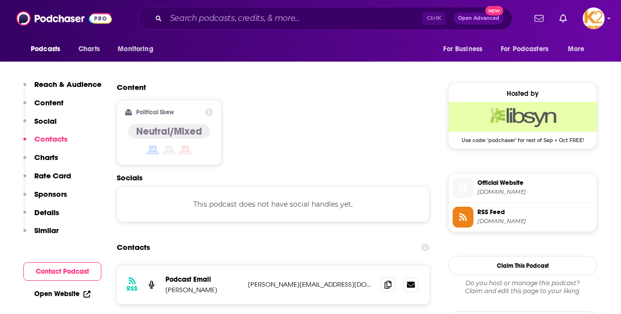
scroll to position [770, 0]
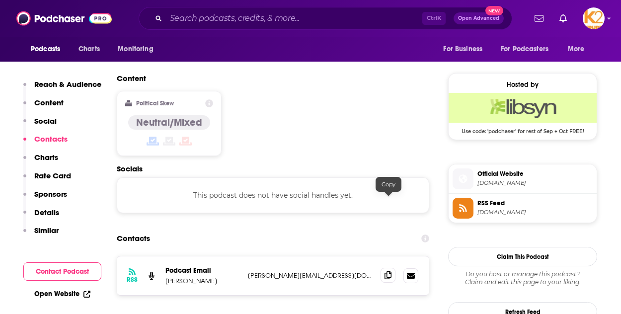
click at [389, 271] on icon at bounding box center [387, 275] width 7 height 8
click at [243, 19] on input "Search podcasts, credits, & more..." at bounding box center [294, 18] width 256 height 16
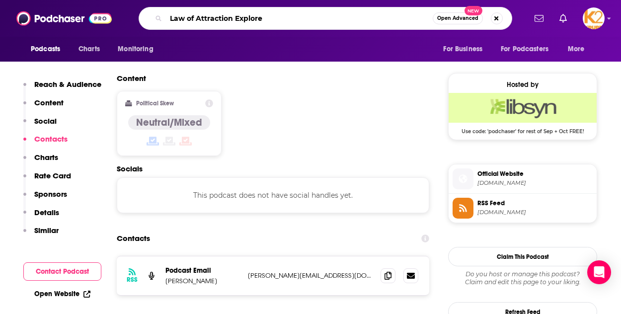
type input "Law of Attraction Explored"
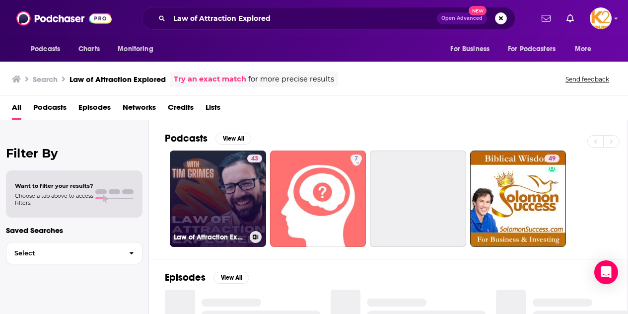
click at [225, 185] on link "43 Law of Attraction Explored" at bounding box center [218, 198] width 96 height 96
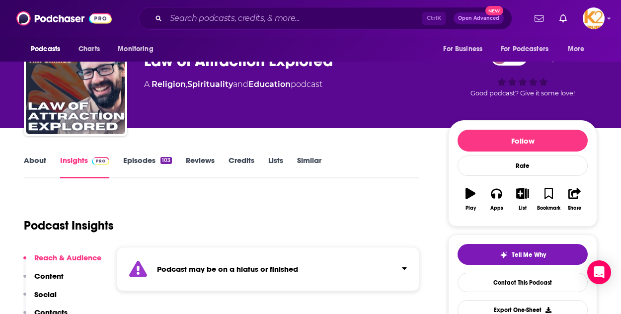
scroll to position [34, 0]
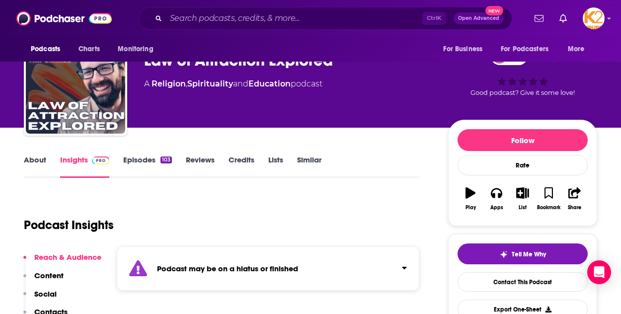
click at [142, 156] on link "Episodes 103" at bounding box center [147, 166] width 49 height 23
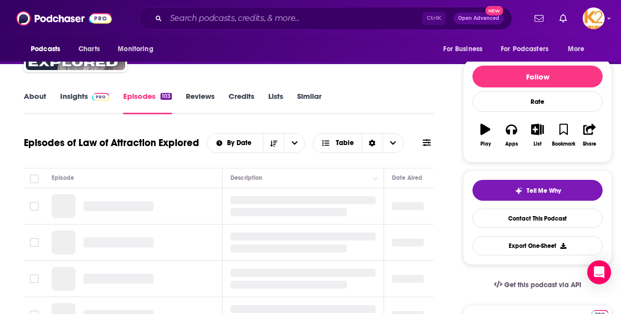
scroll to position [101, 0]
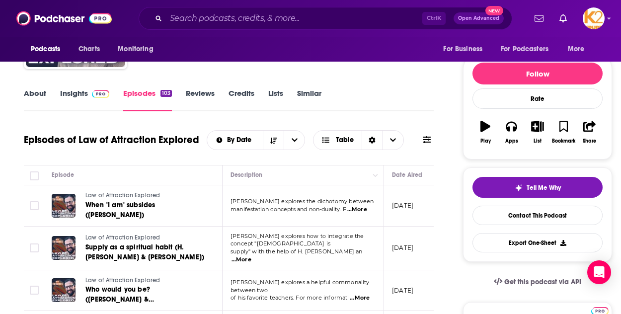
click at [234, 3] on div "Podcasts Charts Monitoring Ctrl K Open Advanced New For Business For Podcasters…" at bounding box center [310, 18] width 621 height 37
click at [239, 23] on input "Search podcasts, credits, & more..." at bounding box center [294, 18] width 256 height 16
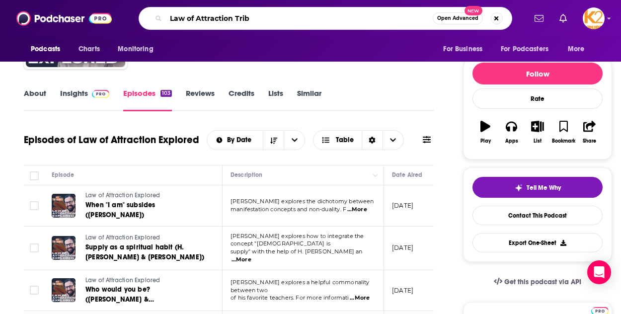
type input "Law of Attraction Tribe"
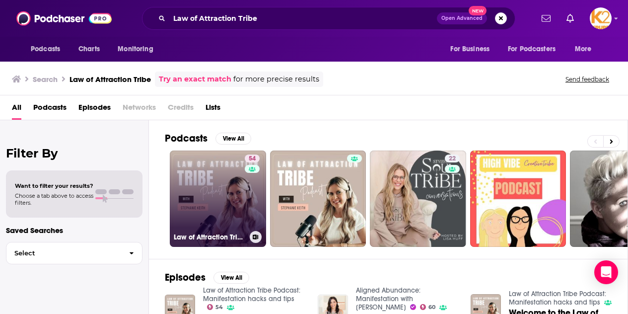
click at [239, 230] on link "54 Law of Attraction Tribe Podcast: Manifestation hacks and tips" at bounding box center [218, 198] width 96 height 96
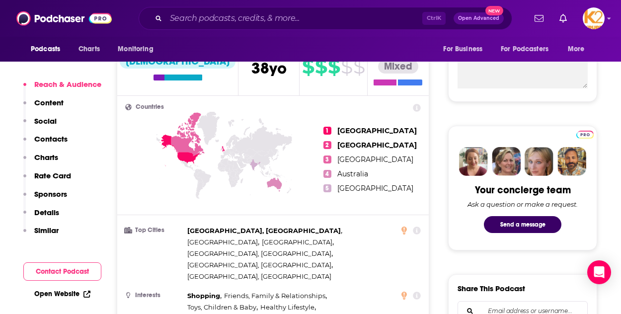
scroll to position [900, 0]
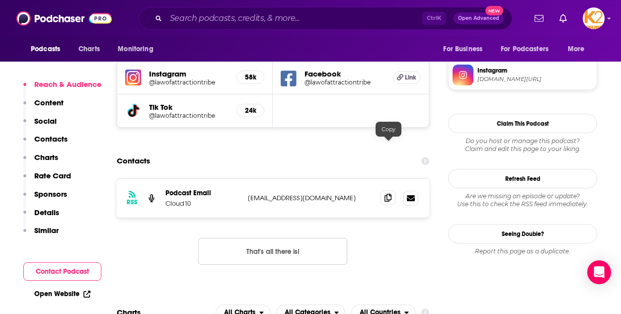
click at [391, 194] on icon at bounding box center [387, 198] width 7 height 8
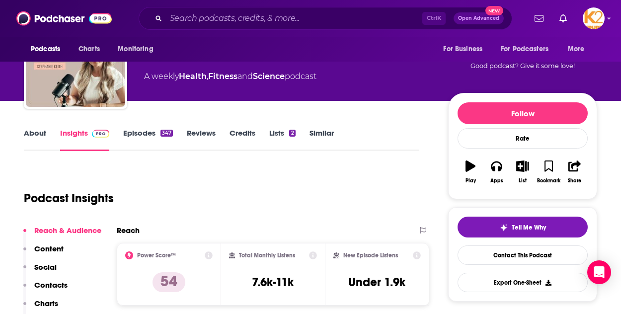
scroll to position [0, 0]
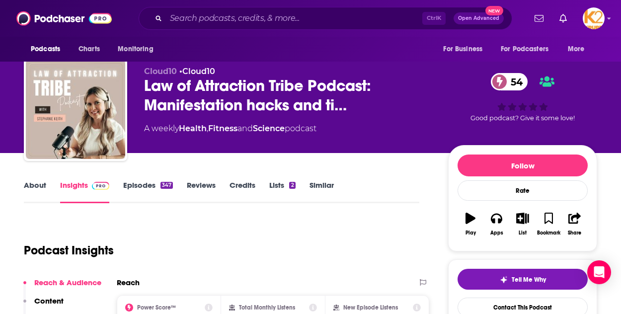
scroll to position [8, 0]
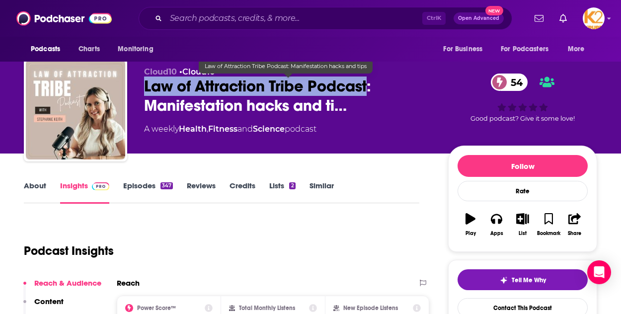
drag, startPoint x: 139, startPoint y: 87, endPoint x: 368, endPoint y: 83, distance: 228.5
click at [368, 83] on div "Cloud10 • Cloud10 Law of Attraction Tribe Podcast: Manifestation hacks and ti… …" at bounding box center [310, 111] width 573 height 107
copy h2 "Law of Attraction Tribe Podcas"
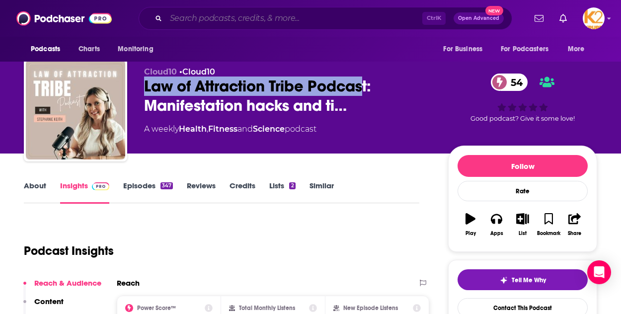
click at [232, 13] on input "Search podcasts, credits, & more..." at bounding box center [294, 18] width 256 height 16
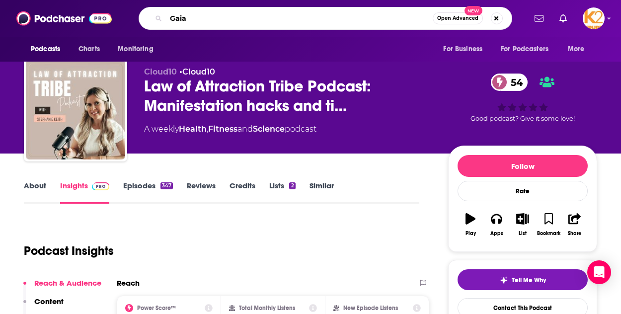
type input "Gaia"
